Goal: Task Accomplishment & Management: Manage account settings

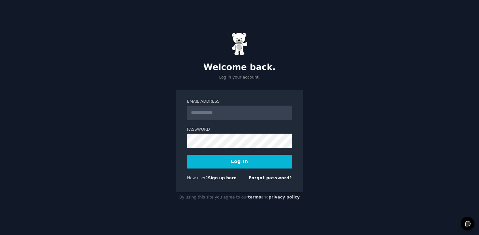
type input "**********"
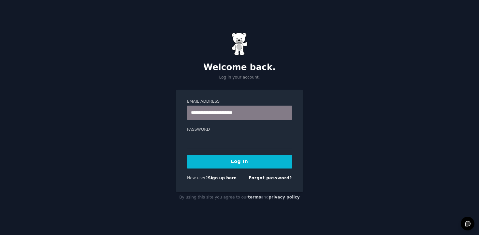
click at [230, 160] on button "Log In" at bounding box center [239, 162] width 105 height 14
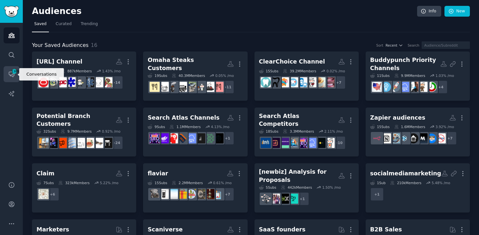
click at [8, 75] on icon "Sidebar" at bounding box center [11, 74] width 7 height 7
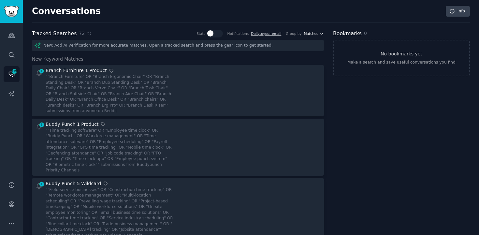
click at [308, 34] on span "Matches" at bounding box center [311, 33] width 14 height 5
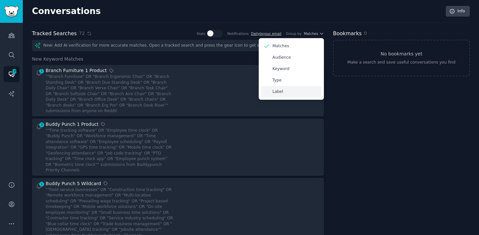
click at [279, 92] on p "Label" at bounding box center [278, 92] width 11 height 6
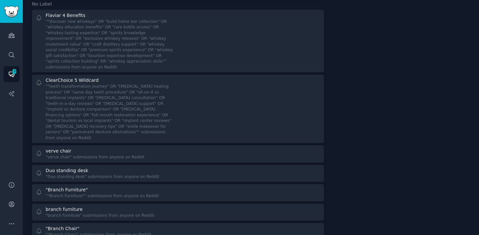
scroll to position [1248, 0]
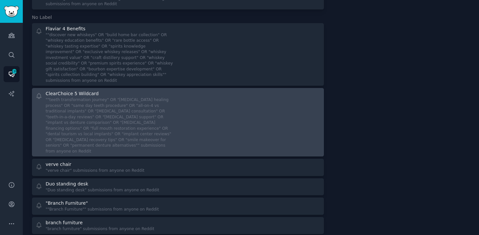
click at [231, 90] on div at bounding box center [252, 122] width 138 height 64
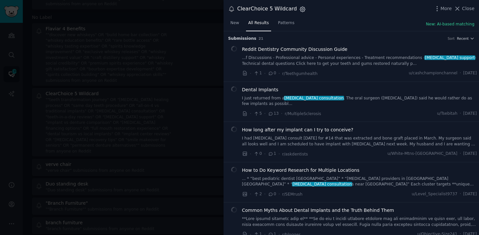
click at [301, 8] on icon "button" at bounding box center [302, 9] width 5 height 5
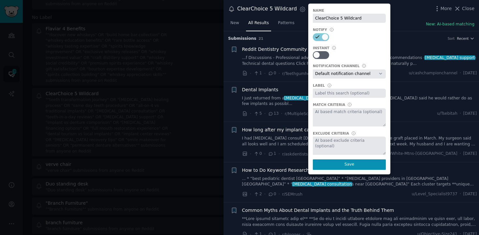
click at [322, 94] on input "text" at bounding box center [349, 93] width 73 height 9
type input "ClearChoice"
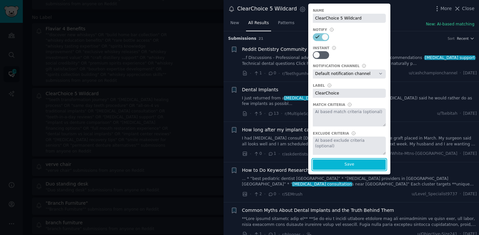
click at [351, 168] on button "Save" at bounding box center [349, 164] width 73 height 10
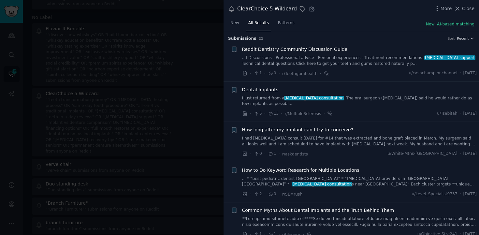
click at [208, 26] on div at bounding box center [239, 117] width 479 height 235
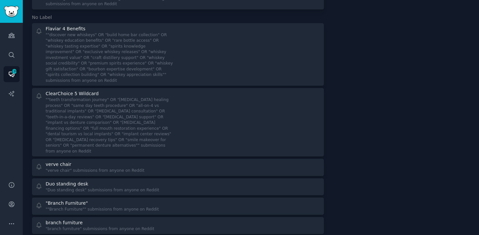
click at [476, 157] on div "Conversations Info Tracked Searches 72 Stats Notifications Daily to your email …" at bounding box center [251, 176] width 456 height 2849
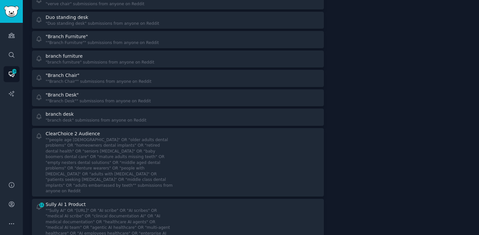
scroll to position [1422, 0]
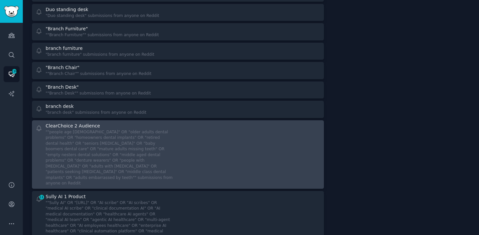
click at [187, 123] on div at bounding box center [252, 155] width 138 height 64
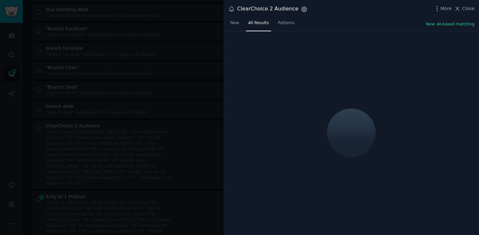
click at [301, 10] on icon "button" at bounding box center [304, 9] width 7 height 7
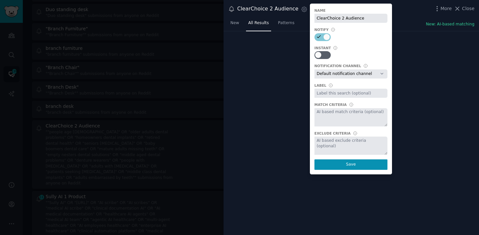
click at [333, 91] on input "text" at bounding box center [351, 93] width 73 height 9
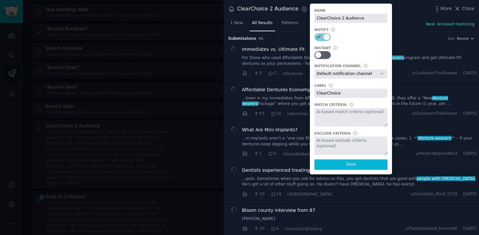
type input "ClearChoice"
click at [361, 160] on button "Save" at bounding box center [351, 164] width 73 height 10
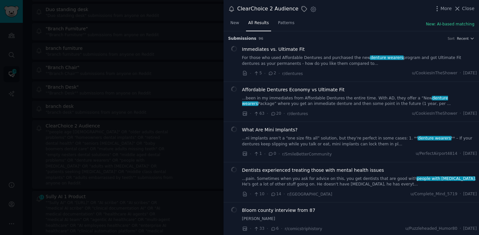
click at [200, 89] on div at bounding box center [239, 117] width 479 height 235
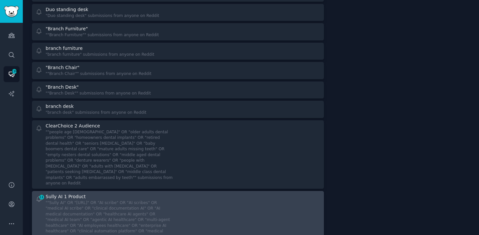
click at [210, 193] on div at bounding box center [252, 216] width 138 height 47
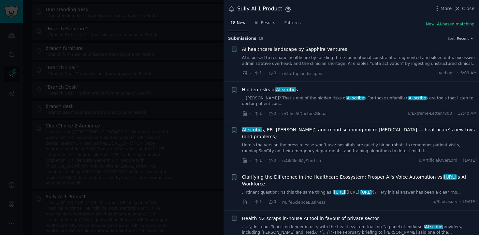
click at [287, 10] on icon "button" at bounding box center [288, 9] width 2 height 2
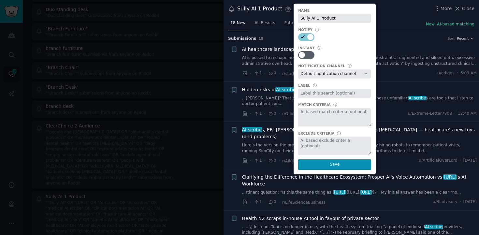
click at [316, 96] on input "text" at bounding box center [334, 93] width 73 height 9
type input "[URL]"
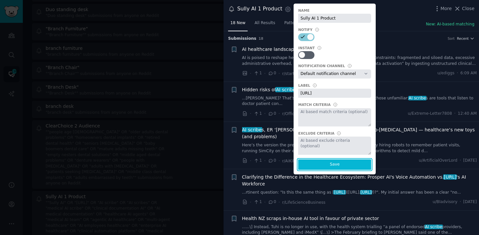
click at [325, 162] on button "Save" at bounding box center [334, 164] width 73 height 10
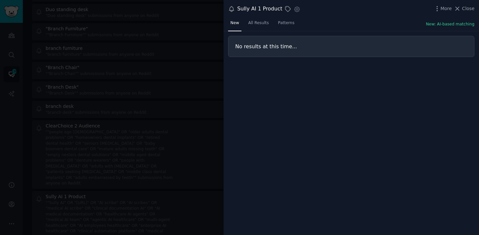
click at [220, 62] on div at bounding box center [239, 117] width 479 height 235
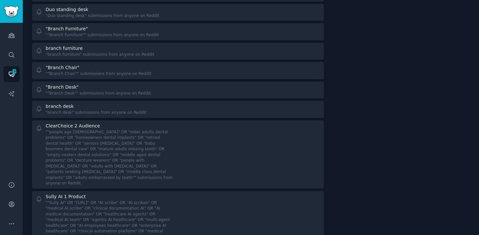
click at [338, 121] on div "Bookmarks 0 No bookmarks yet Make a search and save useful conversations you fi…" at bounding box center [401, 10] width 137 height 2806
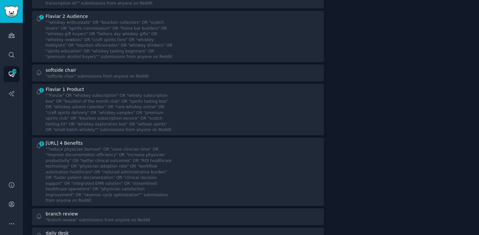
scroll to position [1657, 0]
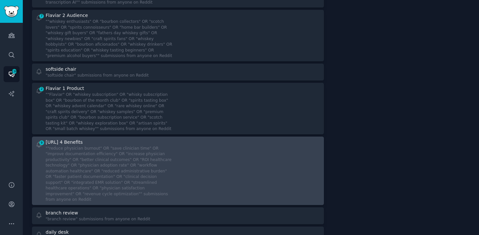
click at [233, 139] on div at bounding box center [252, 171] width 138 height 64
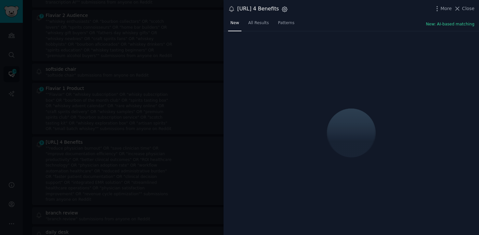
click at [286, 9] on icon "button" at bounding box center [284, 9] width 7 height 7
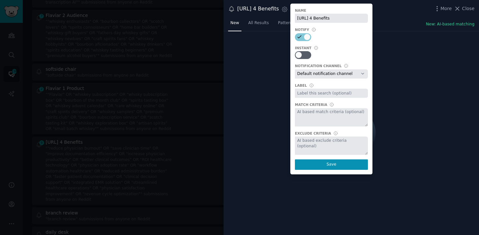
click at [319, 96] on input "text" at bounding box center [331, 93] width 73 height 9
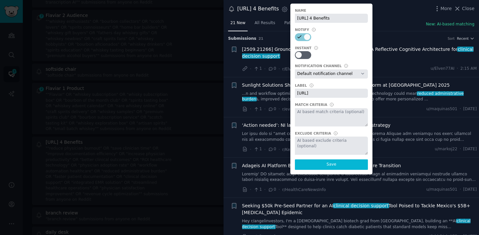
type input "[URL]"
click at [336, 165] on button "Save" at bounding box center [331, 164] width 73 height 10
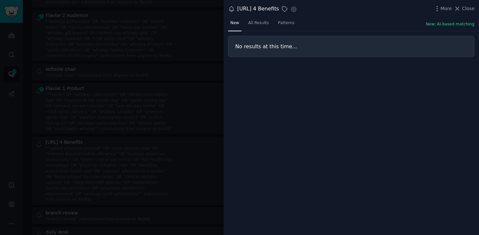
click at [83, 115] on div at bounding box center [239, 117] width 479 height 235
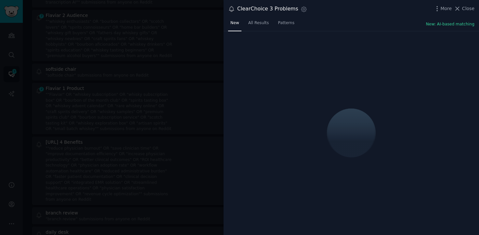
click at [301, 13] on div "Settings" at bounding box center [302, 10] width 9 height 9
click at [302, 11] on icon "button" at bounding box center [304, 9] width 5 height 5
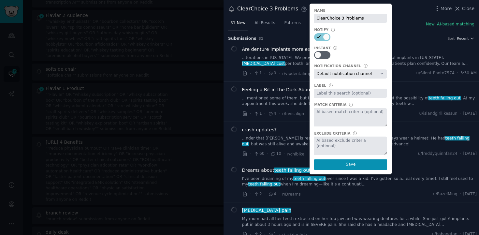
click at [328, 91] on input "text" at bounding box center [350, 93] width 73 height 9
type input "ClearChoice"
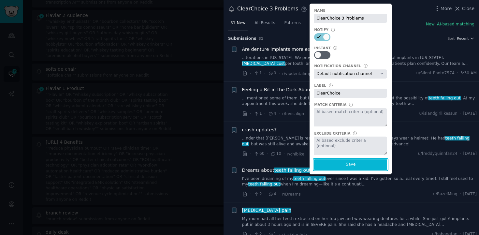
click at [366, 162] on button "Save" at bounding box center [350, 164] width 73 height 10
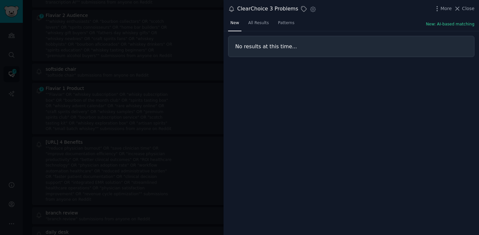
click at [168, 76] on div at bounding box center [239, 117] width 479 height 235
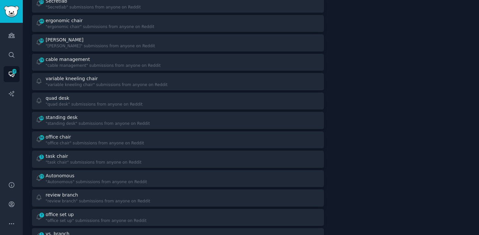
scroll to position [2048, 0]
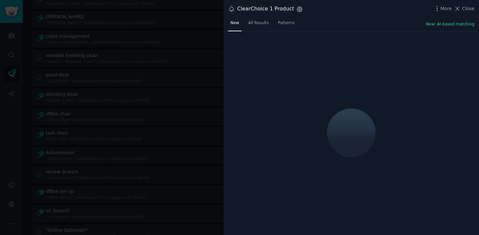
click at [298, 11] on icon "button" at bounding box center [299, 9] width 7 height 7
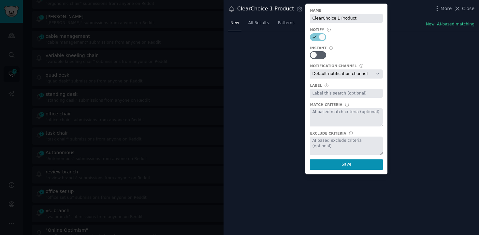
click at [338, 96] on input "text" at bounding box center [346, 93] width 73 height 9
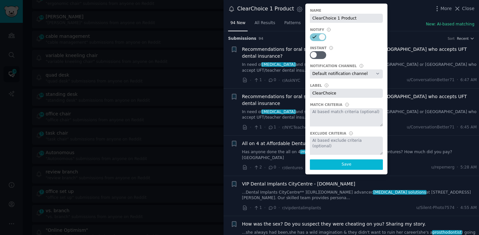
type input "ClearChoice"
click at [337, 165] on button "Save" at bounding box center [346, 164] width 73 height 10
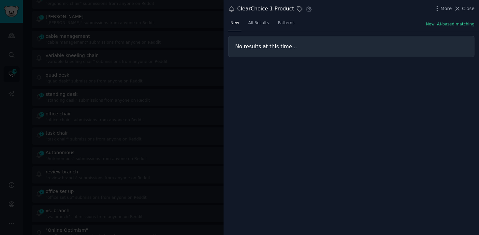
click at [210, 64] on div at bounding box center [239, 117] width 479 height 235
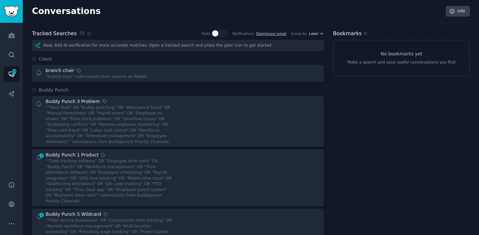
click at [315, 32] on span "Label" at bounding box center [313, 33] width 9 height 5
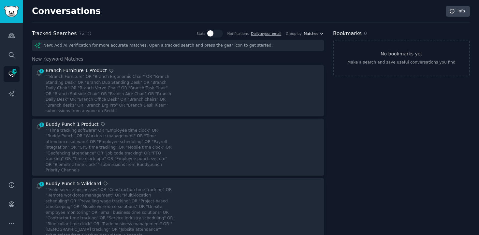
click at [314, 31] on span "Matches" at bounding box center [311, 33] width 14 height 5
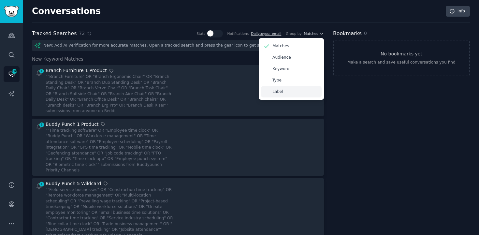
click at [279, 87] on div "Label" at bounding box center [291, 91] width 61 height 11
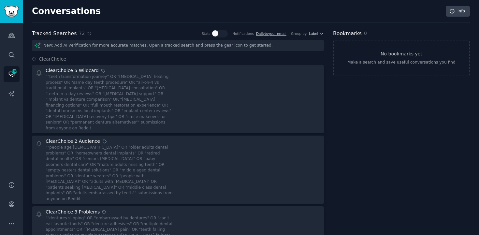
click at [11, 76] on icon "Sidebar" at bounding box center [11, 74] width 7 height 7
click at [11, 53] on icon "Sidebar" at bounding box center [11, 55] width 7 height 7
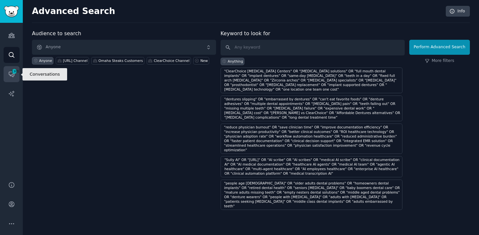
click at [11, 71] on span "1301" at bounding box center [14, 71] width 6 height 5
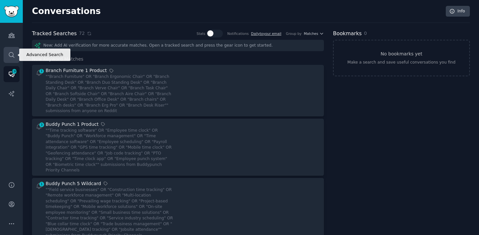
click at [12, 52] on icon "Sidebar" at bounding box center [11, 54] width 5 height 5
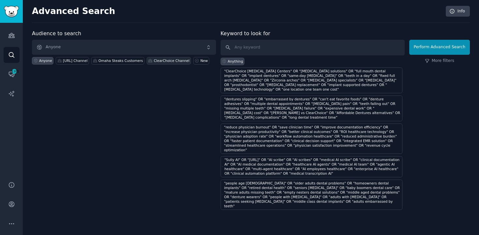
click at [160, 57] on div "ClearChoice Channel" at bounding box center [169, 60] width 44 height 7
paste input ""permanent teeth solution" OR "eat anything again" OR "confident smile" OR "no …"
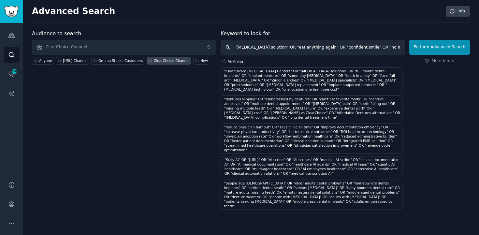
scroll to position [0, 549]
type input ""permanent teeth solution" OR "eat anything again" OR "confident smile" OR "no …"
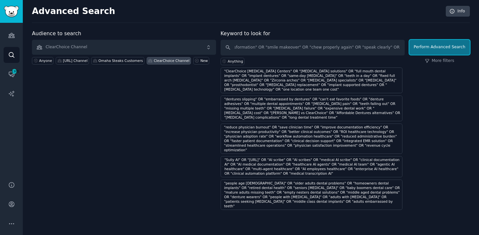
scroll to position [0, 0]
click at [448, 44] on button "Perform Advanced Search" at bounding box center [439, 47] width 61 height 15
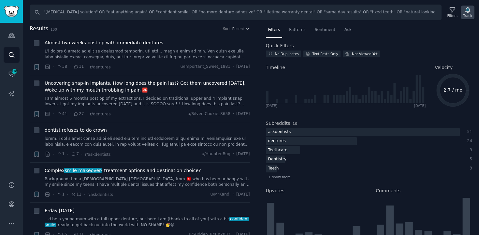
click at [469, 11] on icon "button" at bounding box center [468, 9] width 5 height 5
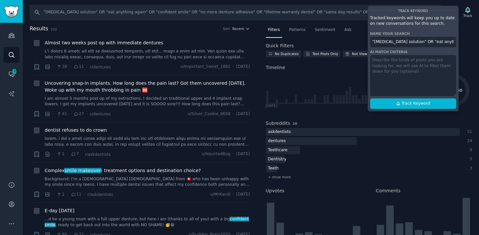
click at [411, 42] on input ""permanent teeth solution" OR "eat anything again" OR "confident smile" OR "no …" at bounding box center [413, 42] width 86 height 10
paste input "ClearChoice 4 Benefits"
click at [406, 103] on span "Track Keyword" at bounding box center [416, 104] width 29 height 6
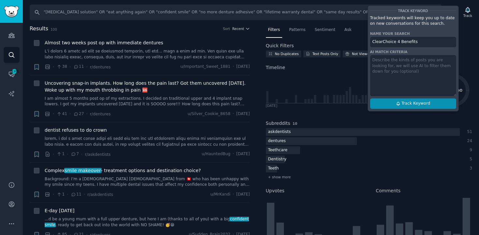
type input "ClearChoice 4 Benefits"
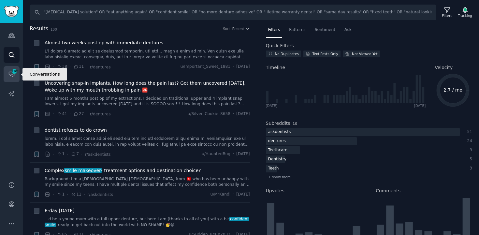
click at [12, 73] on span "1301" at bounding box center [14, 71] width 6 height 5
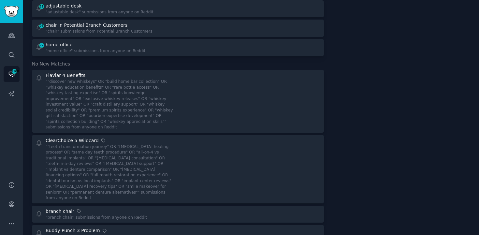
scroll to position [2047, 0]
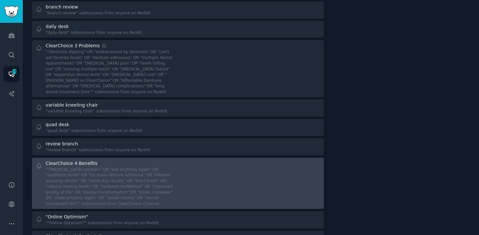
click at [116, 167] on div """permanent teeth solution" OR "eat anything again" OR "confident smile" OR "no…" at bounding box center [110, 187] width 128 height 40
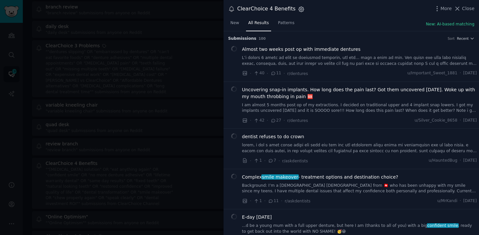
click at [298, 11] on icon "button" at bounding box center [301, 9] width 7 height 7
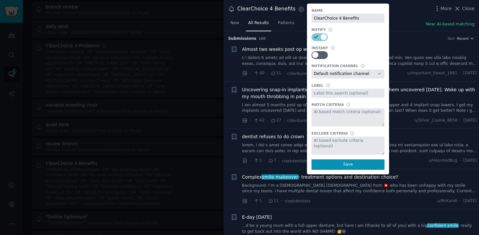
click at [320, 73] on select "Default notification channel Slack: gummysearch-aaaarh6boefrdcbyp5n4pvnodq@onli…" at bounding box center [348, 73] width 73 height 9
click at [312, 69] on select "Default notification channel Slack: gummysearch-aaaarh6boefrdcbyp5n4pvnodq@onli…" at bounding box center [348, 73] width 73 height 9
click at [316, 94] on input "text" at bounding box center [348, 93] width 73 height 9
type input "ClearChoice"
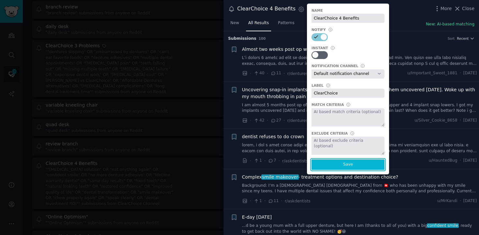
click at [351, 160] on button "Save" at bounding box center [348, 164] width 73 height 10
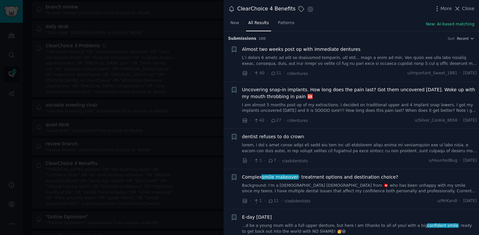
click at [206, 40] on div at bounding box center [239, 117] width 479 height 235
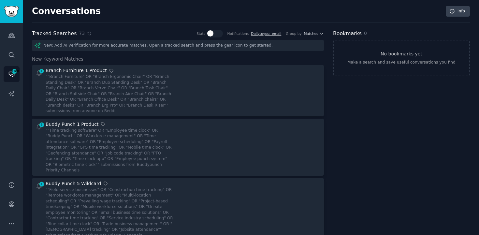
scroll to position [1752, 0]
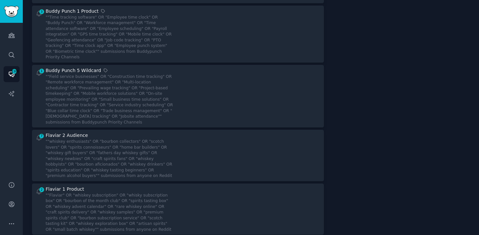
scroll to position [0, 0]
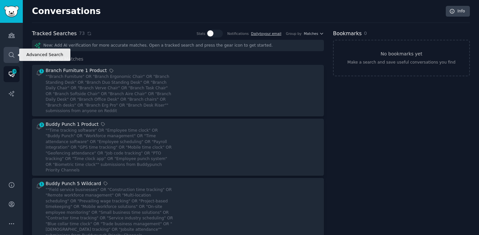
click at [14, 54] on icon "Sidebar" at bounding box center [11, 55] width 7 height 7
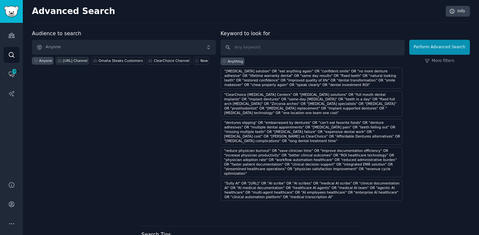
click at [78, 61] on div "[URL] Channel" at bounding box center [75, 60] width 24 height 5
click at [245, 47] on input "text" at bounding box center [313, 48] width 184 height 16
paste input ""CMO healthcare" OR "COO healthcare" OR "CTO healthcare" OR "CIO healthcare" OR…"
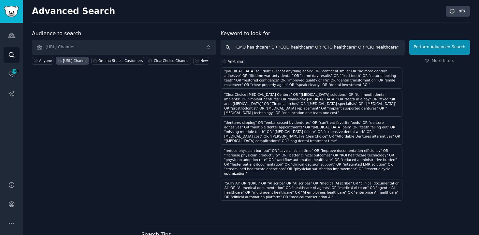
scroll to position [0, 573]
type input ""CMO healthcare" OR "COO healthcare" OR "CTO healthcare" OR "CIO healthcare" OR…"
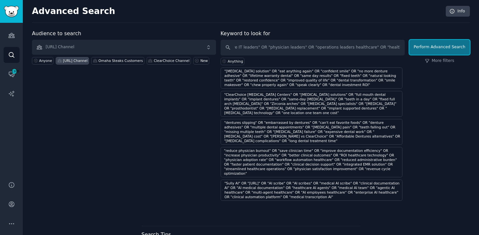
scroll to position [0, 0]
click at [452, 47] on button "Perform Advanced Search" at bounding box center [439, 47] width 61 height 15
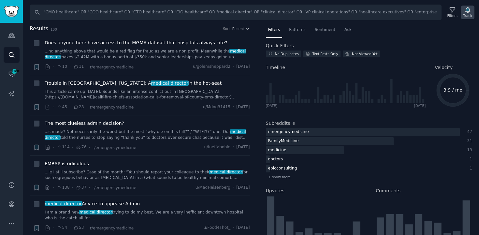
click at [467, 11] on icon "button" at bounding box center [468, 9] width 5 height 5
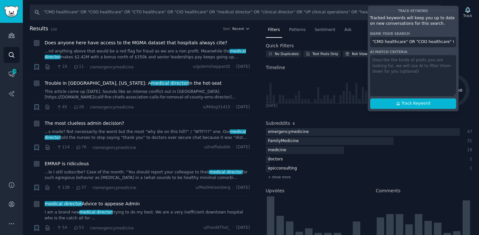
click at [416, 42] on input ""CMO healthcare" OR "COO healthcare" OR "CTO healthcare" OR "CIO healthcare" OR…" at bounding box center [413, 42] width 86 height 10
paste input "Sully.ai 2 Audience"
click at [442, 101] on button "Track Keyword" at bounding box center [413, 103] width 86 height 10
type input "Sully.ai 2 Audience"
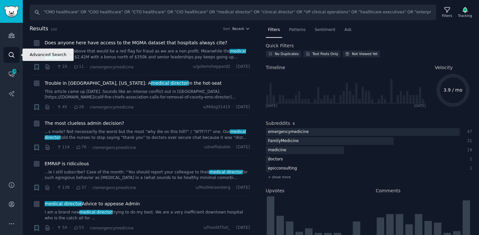
click at [13, 57] on icon "Sidebar" at bounding box center [11, 55] width 7 height 7
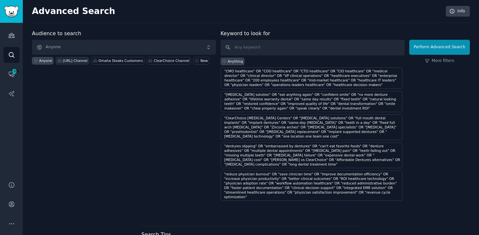
click at [82, 63] on div "[URL] Channel" at bounding box center [75, 60] width 24 height 5
click at [265, 48] on input "text" at bounding box center [313, 48] width 184 height 16
paste input ""physician burnout" OR "EHR documentation burden" OR "clinical workflow ineffic…"
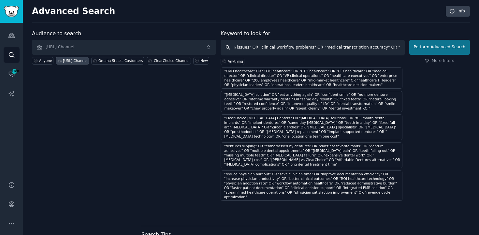
type input ""physician burnout" OR "EHR documentation burden" OR "clinical workflow ineffic…"
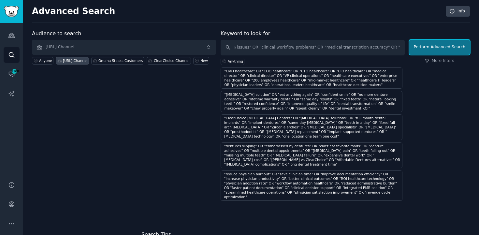
scroll to position [0, 0]
click at [436, 52] on button "Perform Advanced Search" at bounding box center [439, 47] width 61 height 15
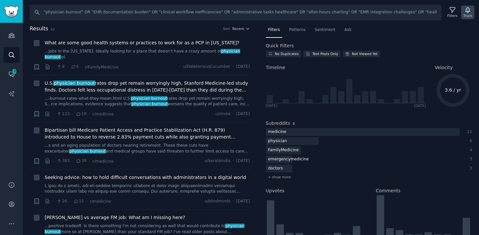
click at [465, 10] on icon "button" at bounding box center [468, 10] width 7 height 7
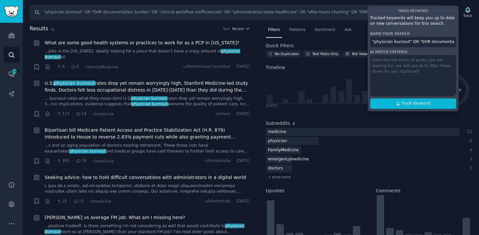
click at [408, 42] on input ""physician burnout" OR "EHR documentation burden" OR "clinical workflow ineffic…" at bounding box center [413, 42] width 86 height 10
paste input "Sully.ai 3 Problem"
click at [425, 100] on button "Track Keyword" at bounding box center [413, 103] width 86 height 10
type input "Sully.ai 3 Problem"
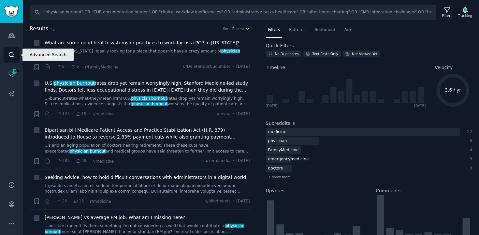
click at [11, 50] on link "Search" at bounding box center [12, 55] width 16 height 16
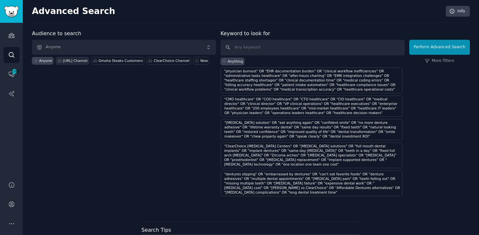
click at [82, 59] on div "[URL] Channel" at bounding box center [75, 60] width 24 height 5
click at [251, 52] on input "text" at bounding box center [313, 48] width 184 height 16
paste input ""2.8 hours saved per clinician" OR "85% reduction onboarding time" OR "11.2% re…"
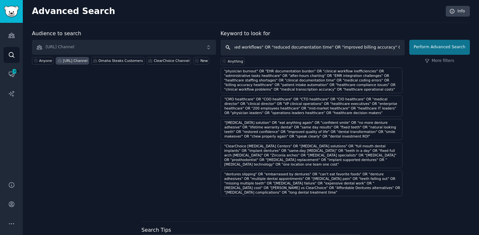
type input ""2.8 hours saved per clinician" OR "85% reduction onboarding time" OR "11.2% re…"
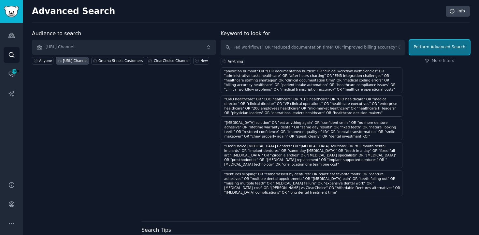
scroll to position [0, 0]
click at [426, 51] on button "Perform Advanced Search" at bounding box center [439, 47] width 61 height 15
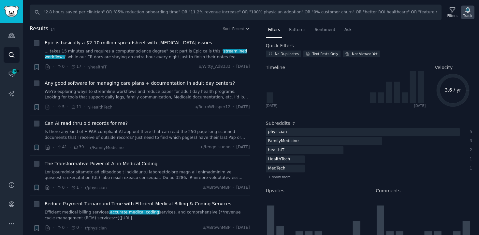
click at [467, 12] on icon "button" at bounding box center [468, 9] width 5 height 5
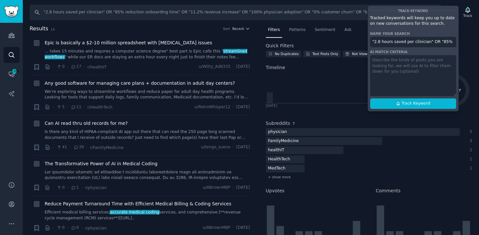
click at [406, 41] on input ""2.8 hours saved per clinician" OR "85% reduction onboarding time" OR "11.2% re…" at bounding box center [413, 42] width 86 height 10
paste input "Sully.ai 5 Benefits"
click at [439, 102] on button "Track Keyword" at bounding box center [413, 103] width 86 height 10
click at [411, 101] on span "Track Keyword" at bounding box center [416, 104] width 29 height 6
type input "Sully.ai 5 Benefits"
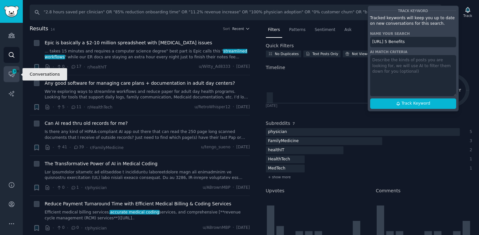
click at [9, 74] on icon "Sidebar" at bounding box center [11, 74] width 5 height 5
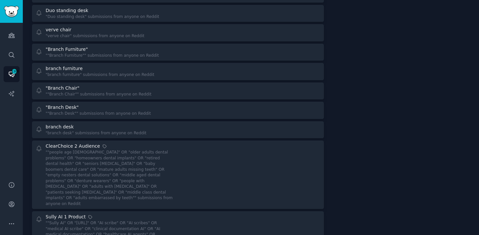
scroll to position [2258, 0]
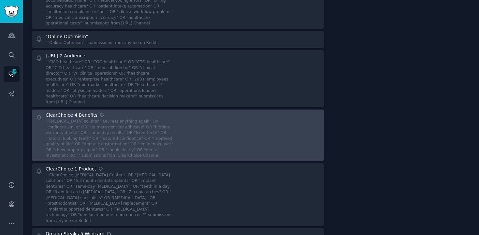
click at [170, 119] on div """permanent teeth solution" OR "eat anything again" OR "confident smile" OR "no…" at bounding box center [110, 139] width 128 height 40
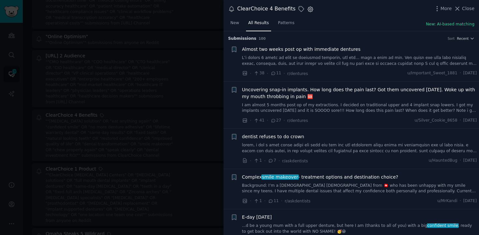
click at [308, 12] on icon "button" at bounding box center [310, 9] width 5 height 5
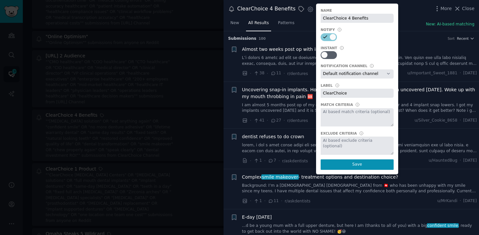
click at [210, 36] on div at bounding box center [239, 117] width 479 height 235
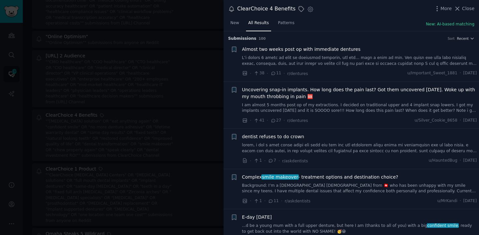
click at [220, 31] on div at bounding box center [239, 117] width 479 height 235
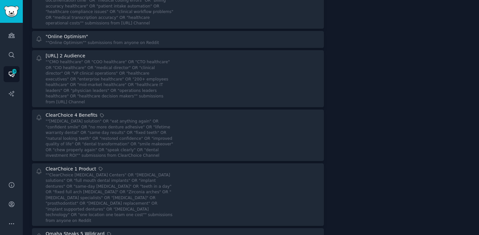
scroll to position [1752, 0]
